Goal: Task Accomplishment & Management: Manage account settings

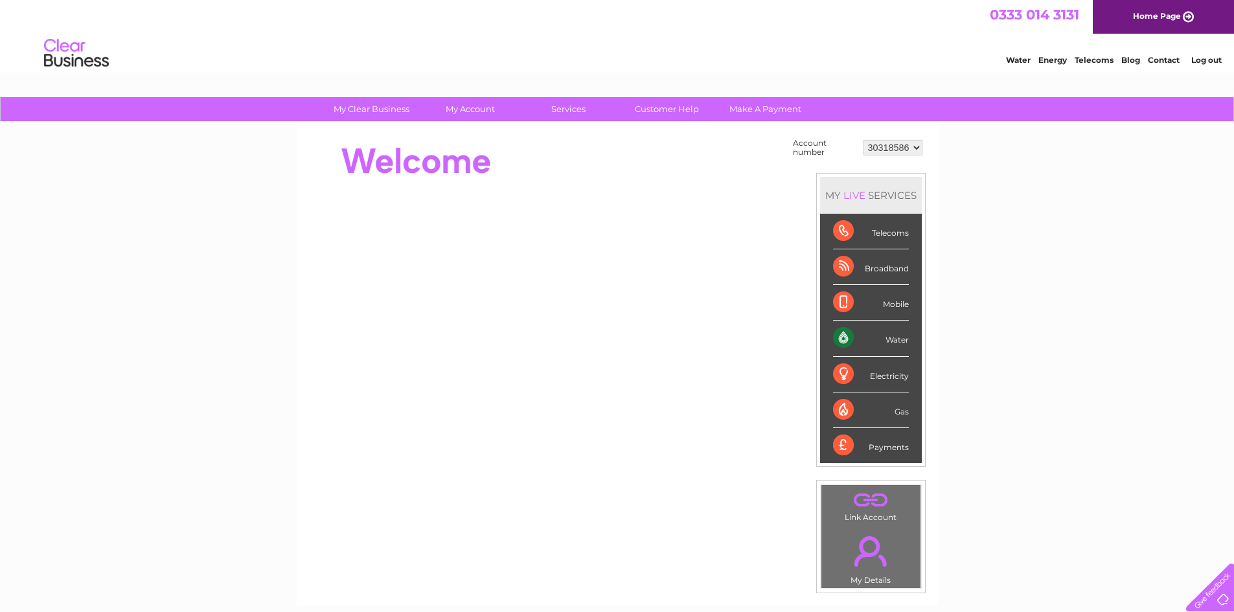
drag, startPoint x: 867, startPoint y: 150, endPoint x: 910, endPoint y: 146, distance: 42.9
click at [910, 146] on select "30318586" at bounding box center [892, 148] width 59 height 16
click at [863, 140] on select "30318586" at bounding box center [892, 148] width 59 height 16
click at [897, 151] on select "30318586" at bounding box center [892, 148] width 59 height 16
click at [863, 140] on select "30318586" at bounding box center [892, 148] width 59 height 16
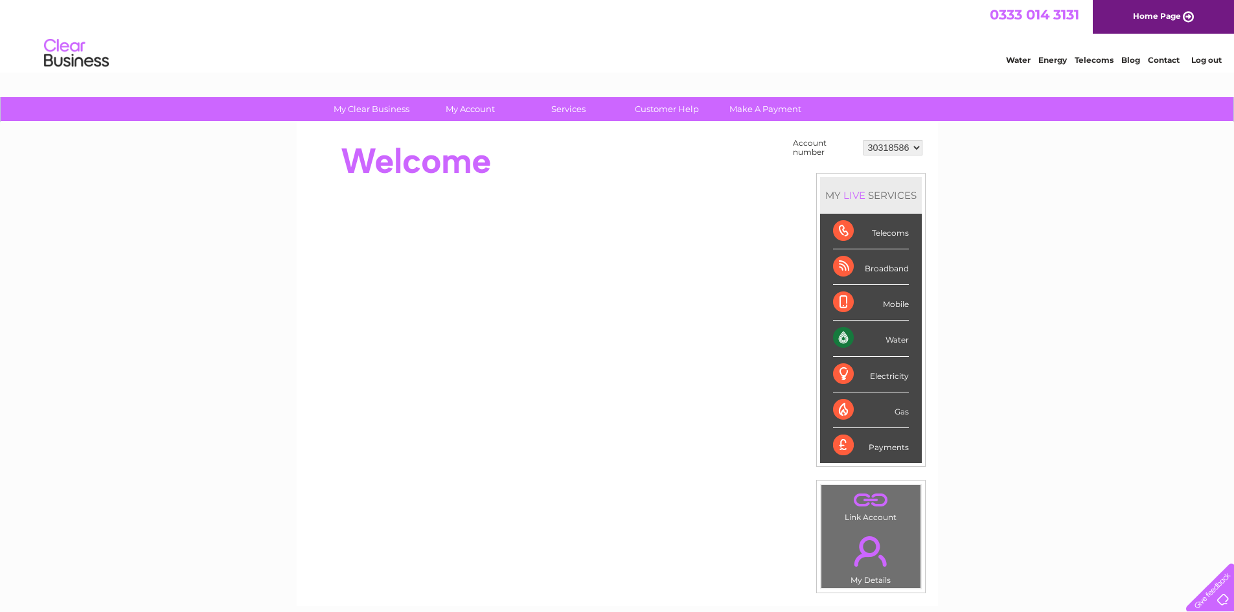
click at [893, 145] on select "30318586" at bounding box center [892, 148] width 59 height 16
click at [863, 140] on select "30318586" at bounding box center [892, 148] width 59 height 16
drag, startPoint x: 898, startPoint y: 144, endPoint x: 932, endPoint y: 141, distance: 33.8
click at [944, 138] on div "My Clear Business Login Details My Details My Preferences Link Account My Accou…" at bounding box center [617, 462] width 1234 height 731
drag, startPoint x: 910, startPoint y: 150, endPoint x: 859, endPoint y: 150, distance: 51.2
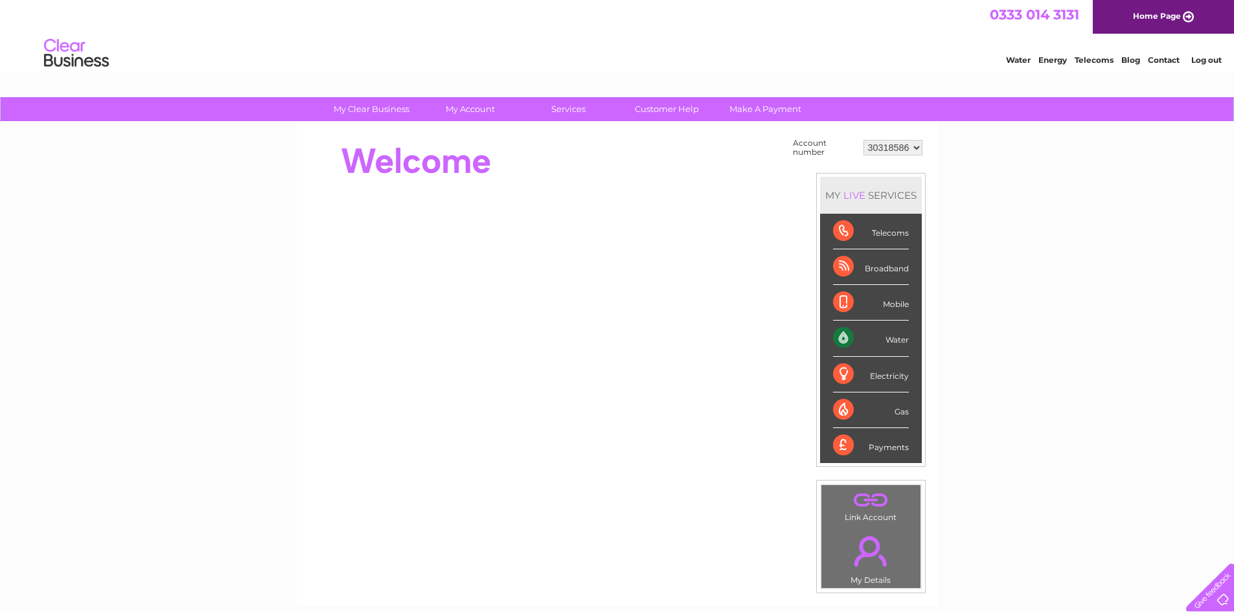
click at [859, 150] on tr "Account number 30318586" at bounding box center [858, 147] width 136 height 25
click at [891, 340] on div "Water" at bounding box center [871, 339] width 76 height 36
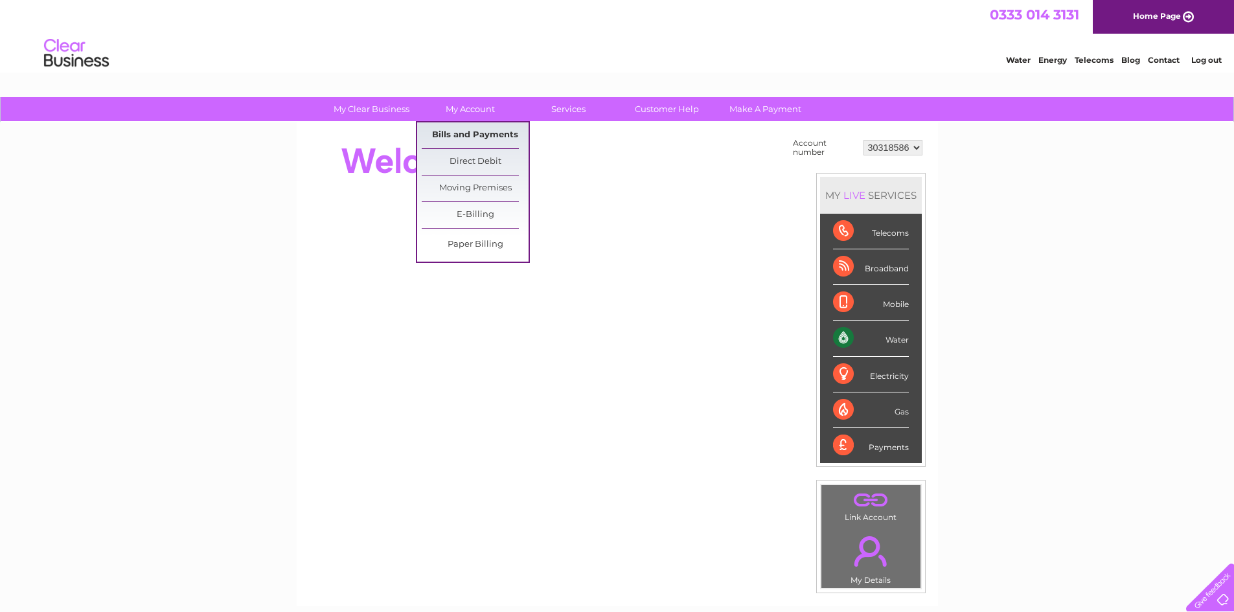
click at [474, 136] on link "Bills and Payments" at bounding box center [475, 135] width 107 height 26
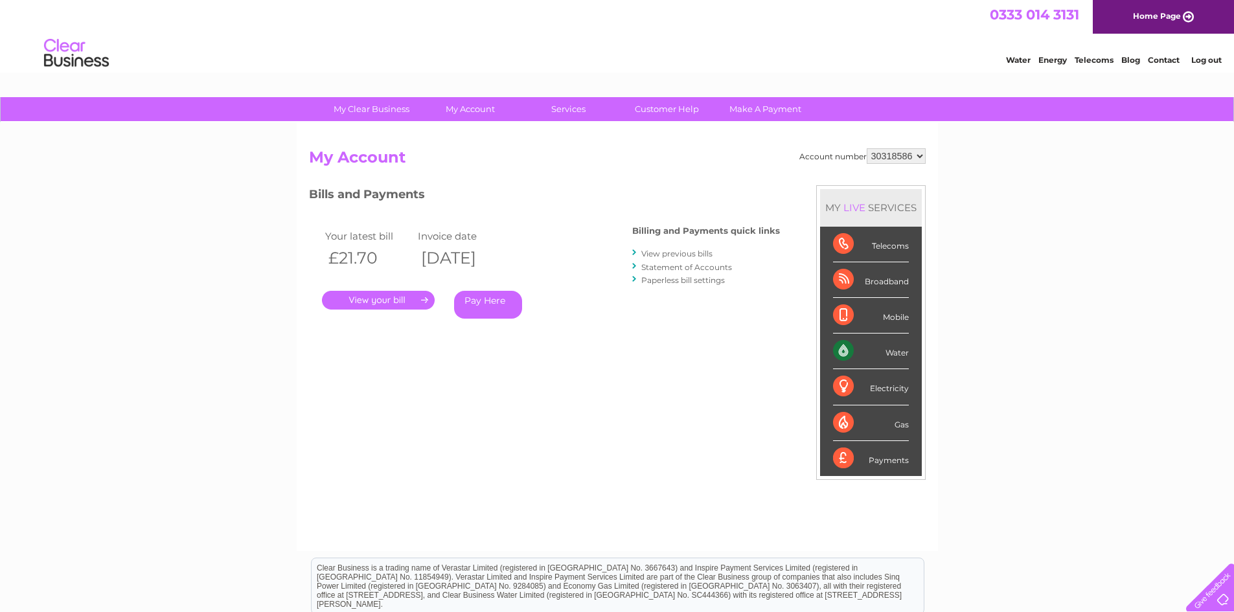
click at [418, 299] on link "." at bounding box center [378, 300] width 113 height 19
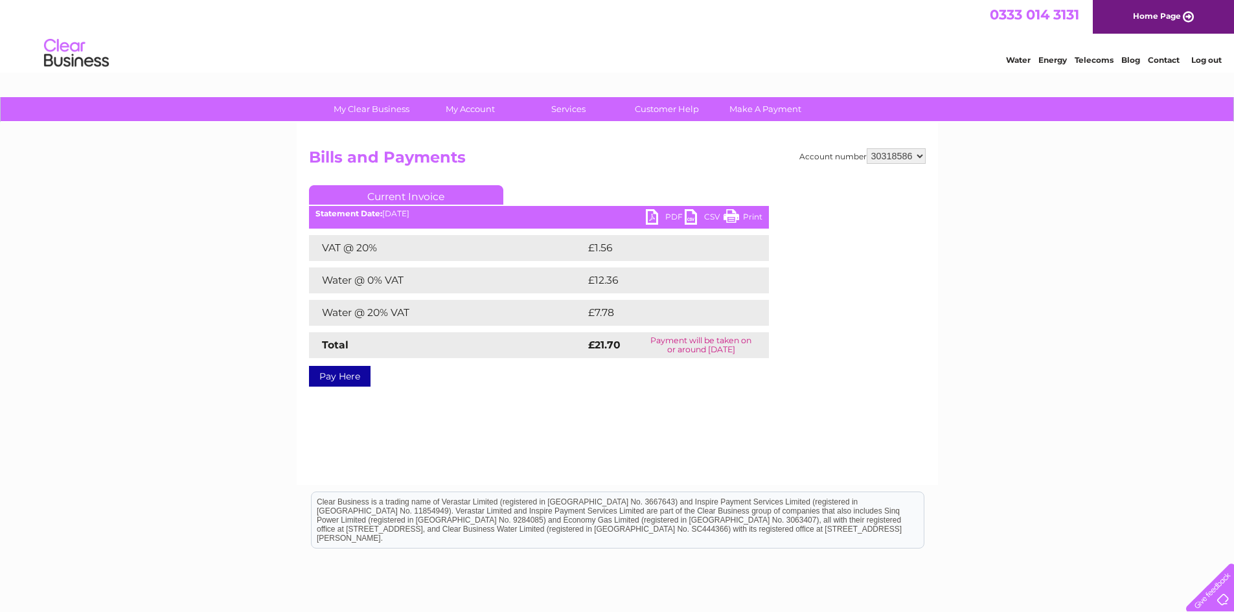
click at [661, 214] on link "PDF" at bounding box center [665, 218] width 39 height 19
